Goal: Answer question/provide support

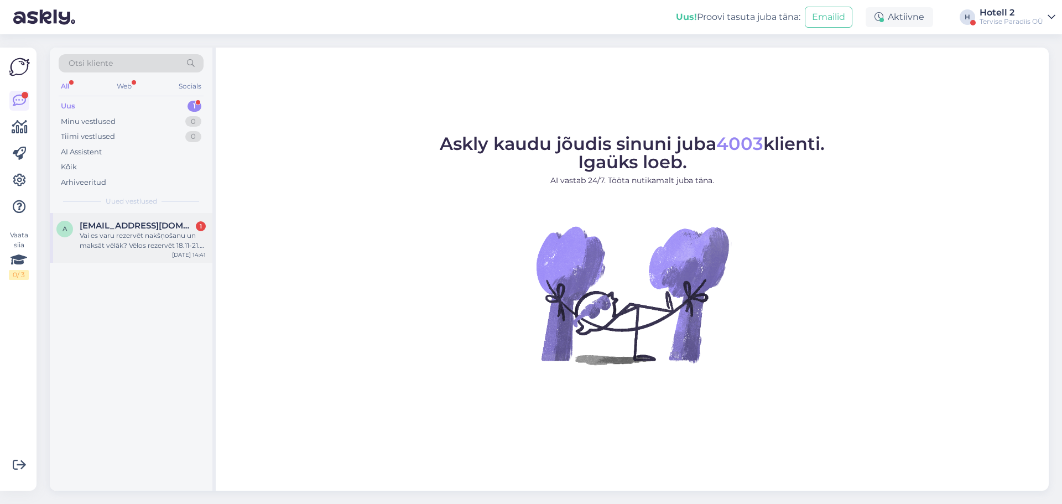
click at [117, 258] on div "a [EMAIL_ADDRESS][DOMAIN_NAME] 1 Vai es varu rezervēt nakšņošanu un maksāt vēlā…" at bounding box center [131, 238] width 163 height 50
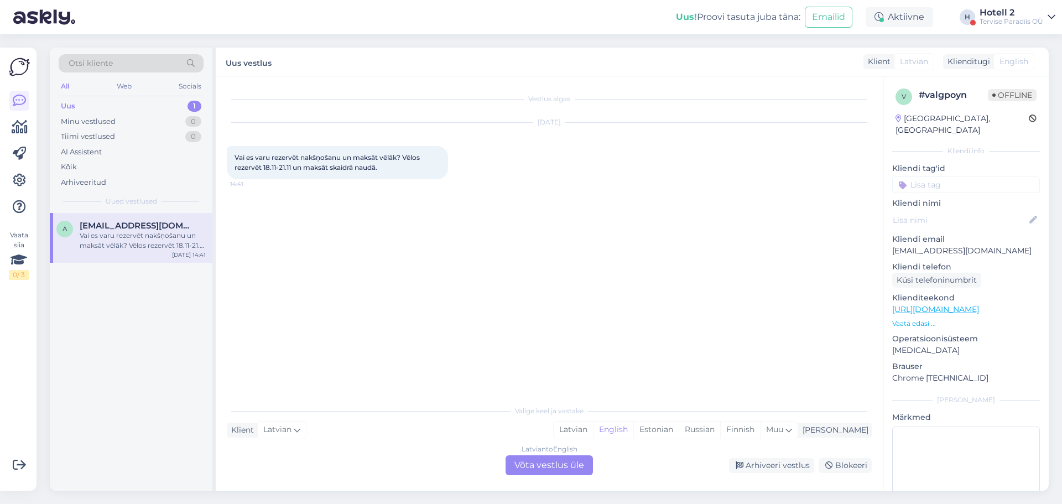
click at [564, 467] on div "Latvian to English Võta vestlus üle" at bounding box center [549, 465] width 87 height 20
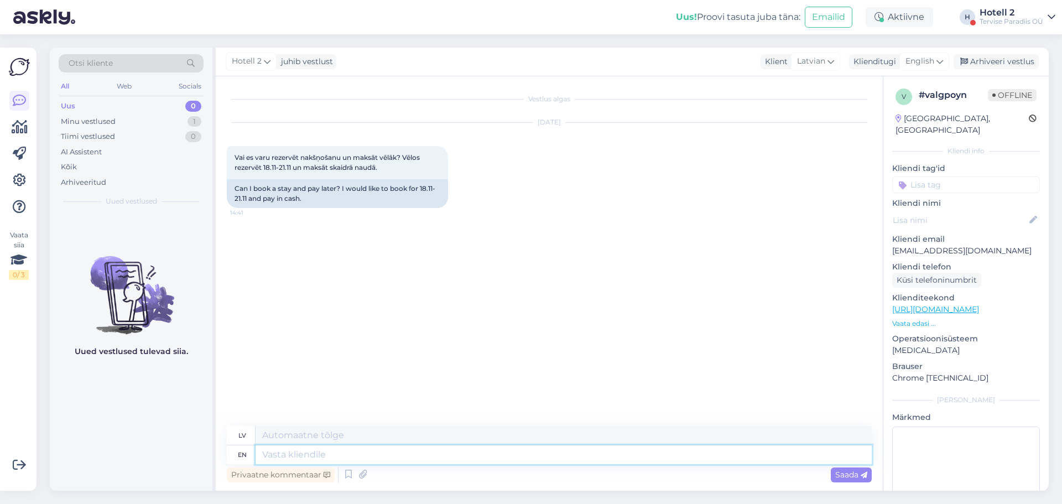
click at [522, 458] on textarea at bounding box center [564, 454] width 616 height 19
type textarea "Y"
type textarea "Jā"
type textarea "Yes!"
type textarea "Jā!"
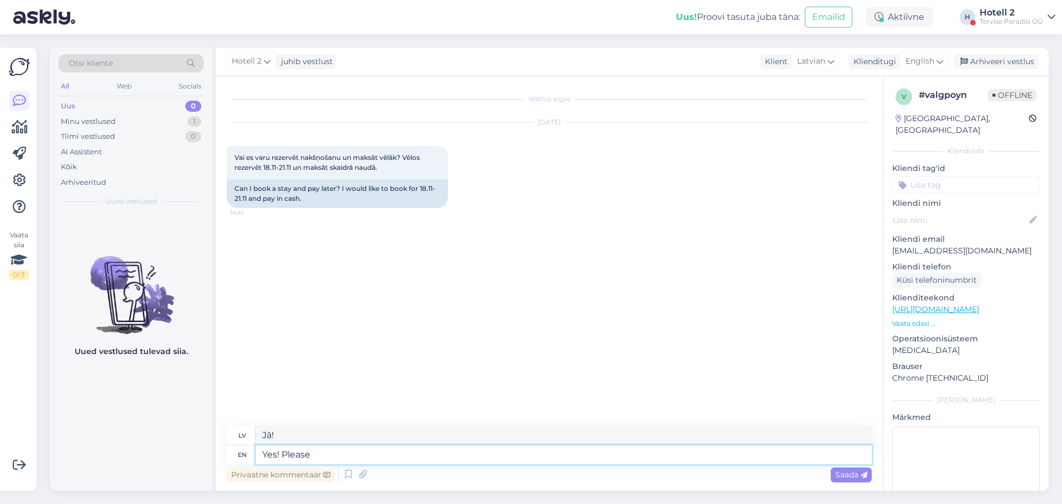
type textarea "Yes! Please s"
type textarea "Jā! Lūdzu"
type textarea "Yes! Please send a"
type textarea "Jā! Lūdzu, sūtiet"
type textarea "Yes! Please send an e"
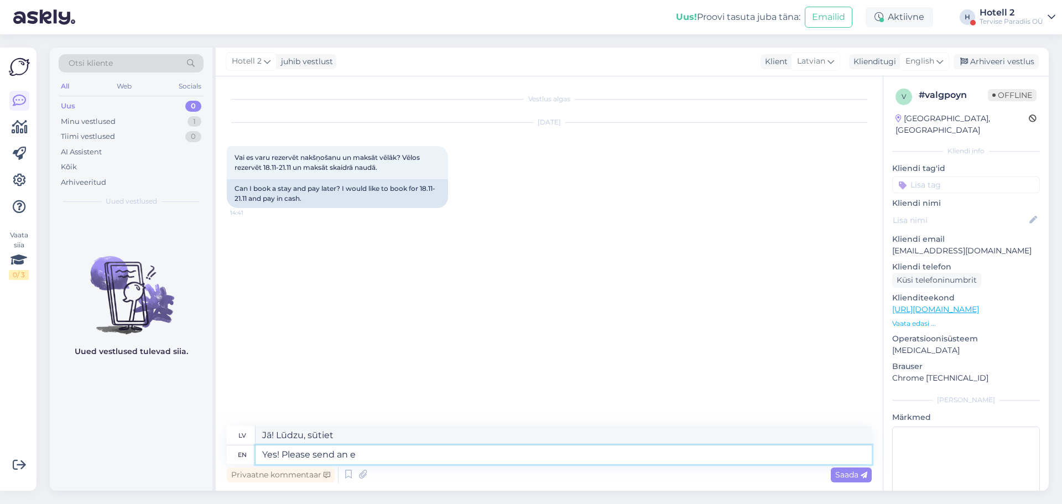
type textarea "Jā! Lūdzu, nosūtiet"
type textarea "Yes! Please send an e-mail to"
type textarea "Jā! Lūdzu, sūtiet e-pastu"
type textarea "Yes! Please send an e-mail to"
type textarea "Jā! [PERSON_NAME], sūtiet e-pastu uz"
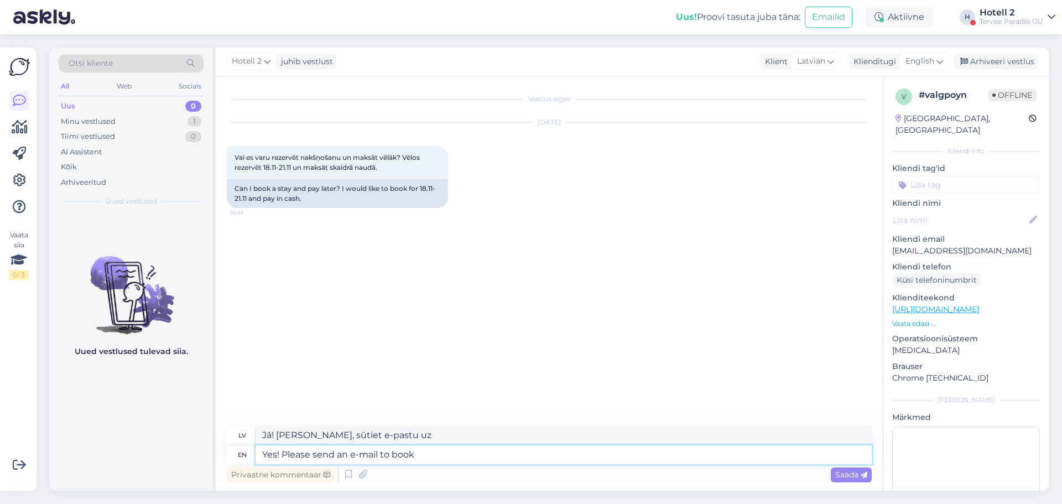
type textarea "Yes! Please send an e-mail to book"
type textarea "Jā! Lūdzu, sūtiet e-pastu, lai rezervētu"
type textarea "Yes! Please send an e-mail to book [EMAIL_ADDRESS][DOMAIN_NAME]"
type textarea "Jā! Lūdzu, rakstiet uz e-pasta adresi book [EMAIL_ADDRESS][DOMAIN_NAME]"
type textarea "Yes! Please send an e-mail to book [EMAIL_ADDRESS][DOMAIN_NAME]"
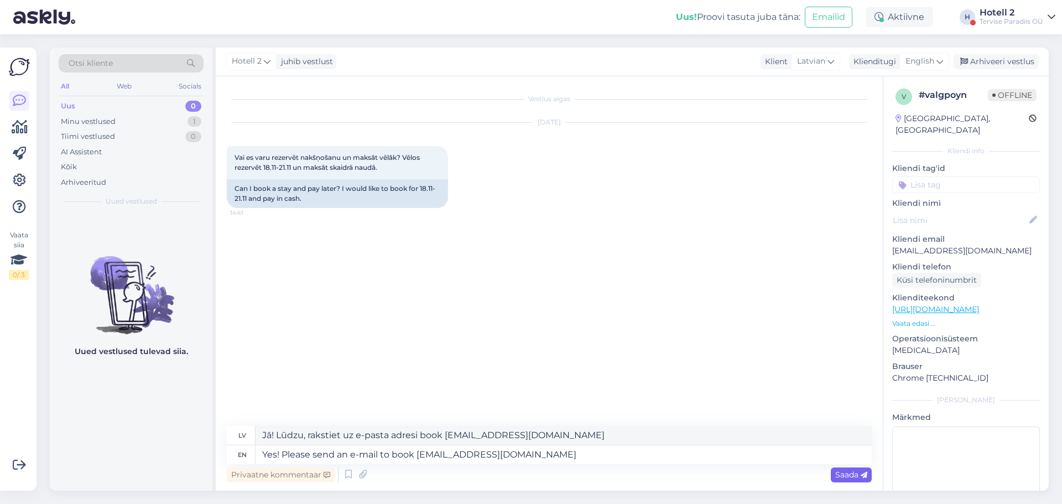
click at [858, 470] on span "Saada" at bounding box center [851, 475] width 32 height 10
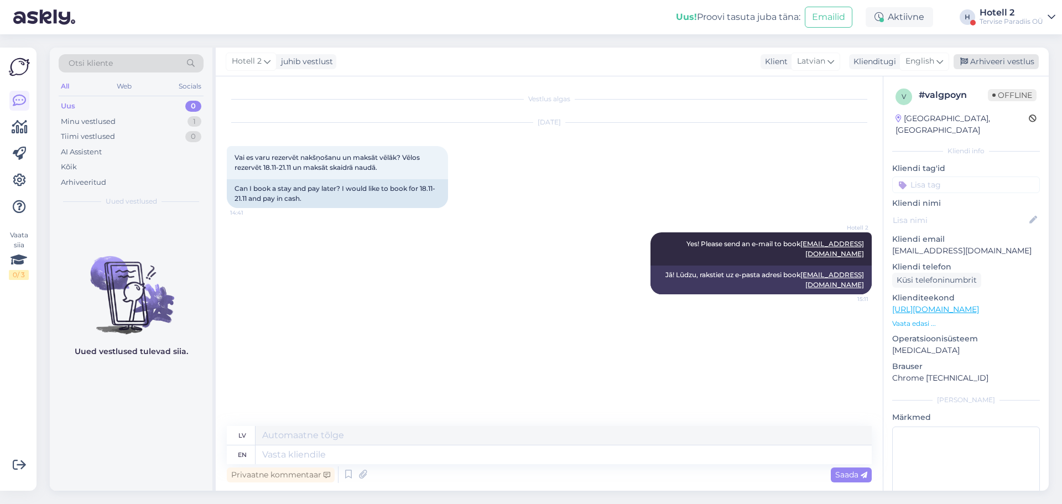
click at [971, 56] on div "Arhiveeri vestlus" at bounding box center [996, 61] width 85 height 15
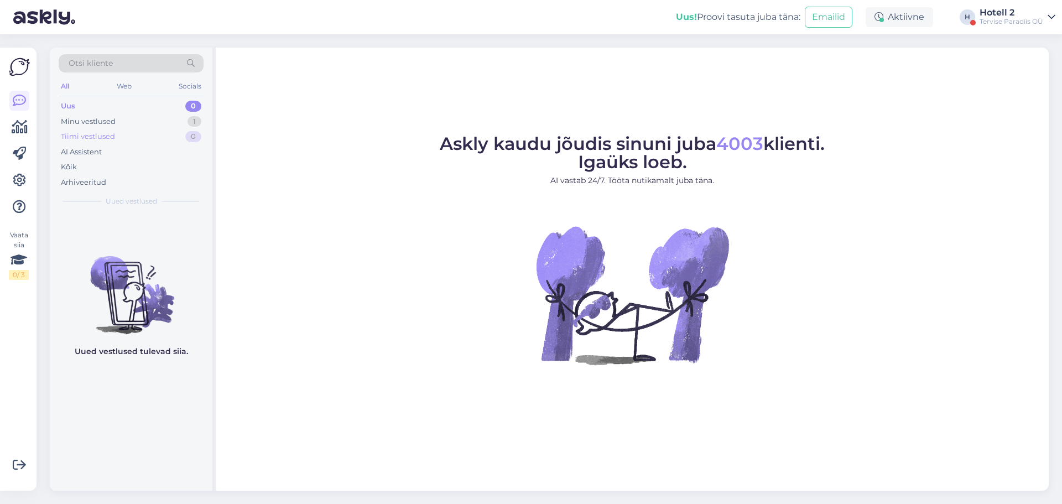
click at [180, 130] on div "Tiimi vestlused 0" at bounding box center [131, 136] width 145 height 15
click at [180, 125] on div "Minu vestlused 1" at bounding box center [131, 121] width 145 height 15
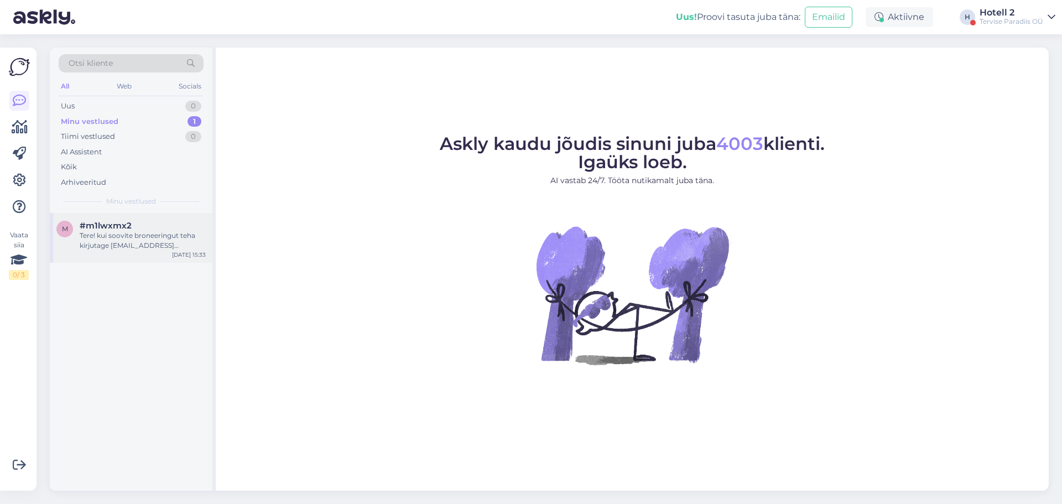
click at [173, 252] on div "m #m1lwxmx2 Tere! kui soovite broneeringut teha kirjutage [EMAIL_ADDRESS][DOMAI…" at bounding box center [131, 238] width 163 height 50
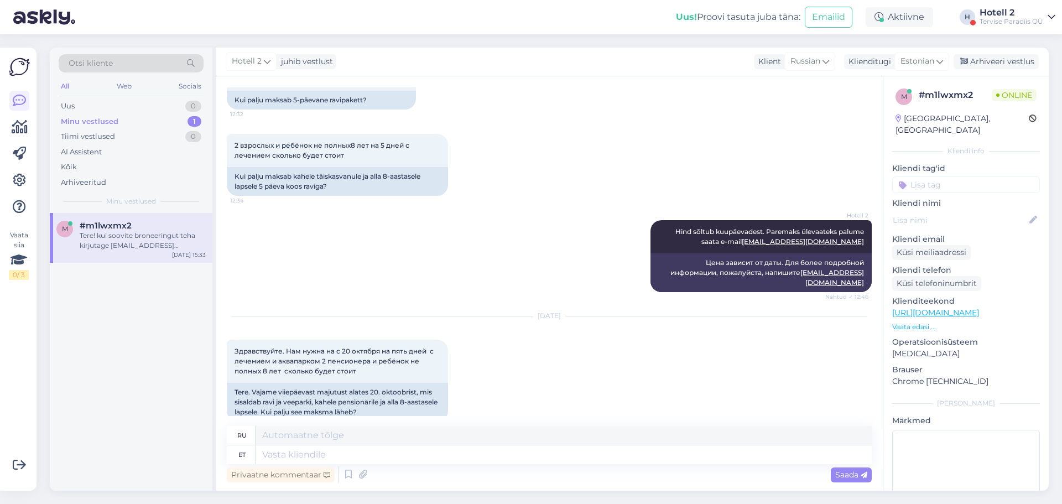
scroll to position [402, 0]
